Goal: Navigation & Orientation: Find specific page/section

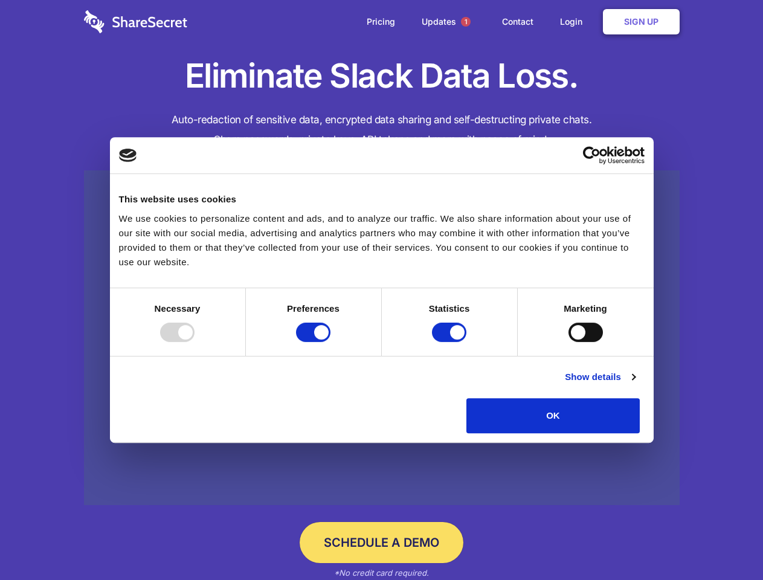
click at [194, 342] on div at bounding box center [177, 331] width 34 height 19
click at [330, 342] on input "Preferences" at bounding box center [313, 331] width 34 height 19
checkbox input "false"
click at [450, 342] on input "Statistics" at bounding box center [449, 331] width 34 height 19
checkbox input "false"
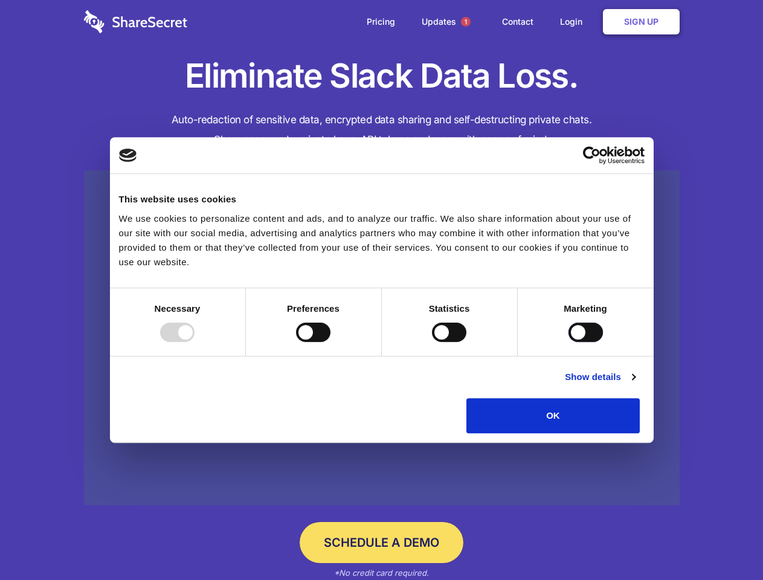
click at [568, 342] on input "Marketing" at bounding box center [585, 331] width 34 height 19
checkbox input "true"
click at [635, 384] on link "Show details" at bounding box center [600, 377] width 70 height 14
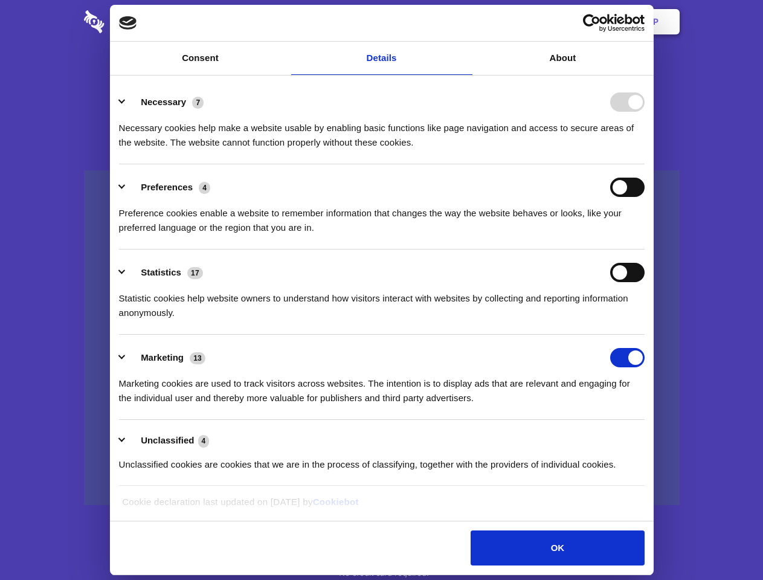
click at [644, 164] on li "Necessary 7 Necessary cookies help make a website usable by enabling basic func…" at bounding box center [381, 121] width 525 height 85
click at [465, 22] on span "1" at bounding box center [466, 22] width 10 height 10
